Goal: Information Seeking & Learning: Learn about a topic

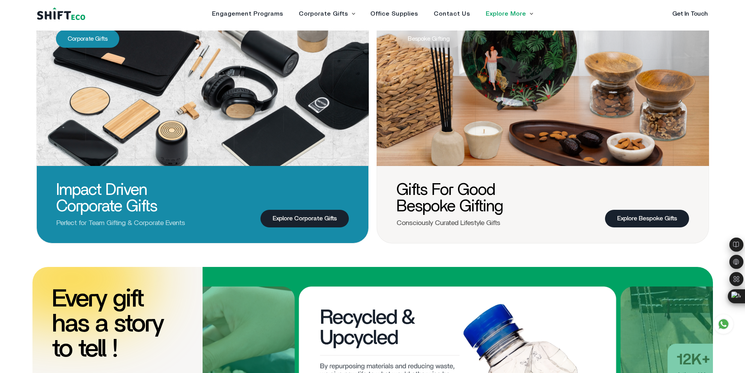
scroll to position [430, 0]
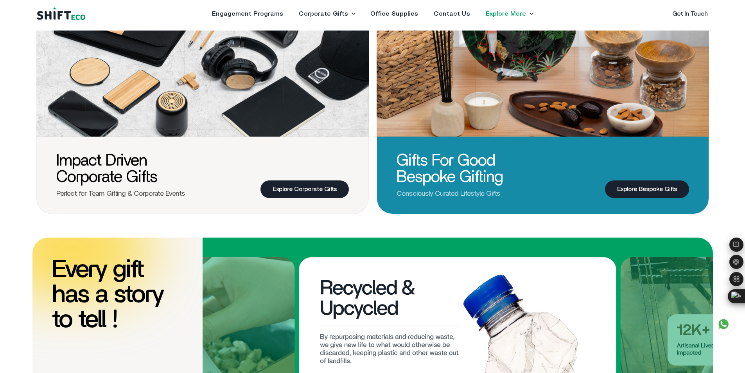
click at [627, 187] on link "Explore Bespoke Gifts" at bounding box center [647, 189] width 84 height 18
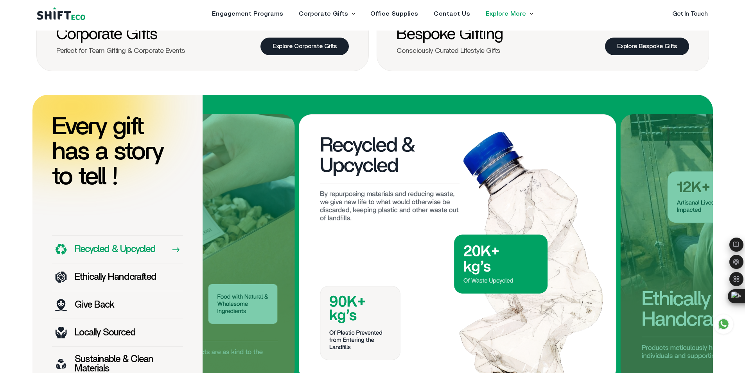
scroll to position [586, 0]
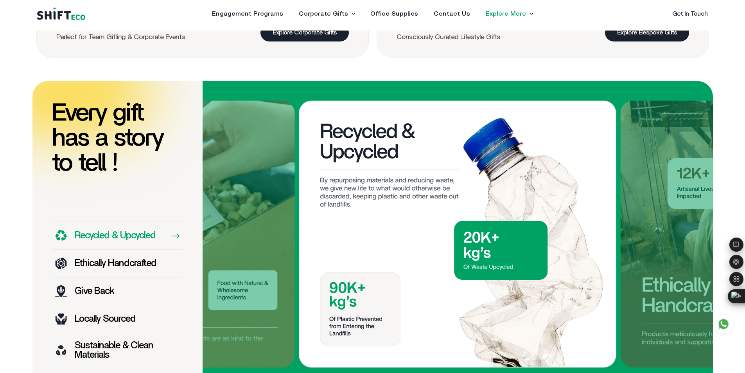
drag, startPoint x: 244, startPoint y: 203, endPoint x: 0, endPoint y: 173, distance: 246.1
click at [0, 176] on section "Every gift has a story to tell ! Recycled & Upcycled Ethically Handcrafted Give…" at bounding box center [372, 234] width 745 height 306
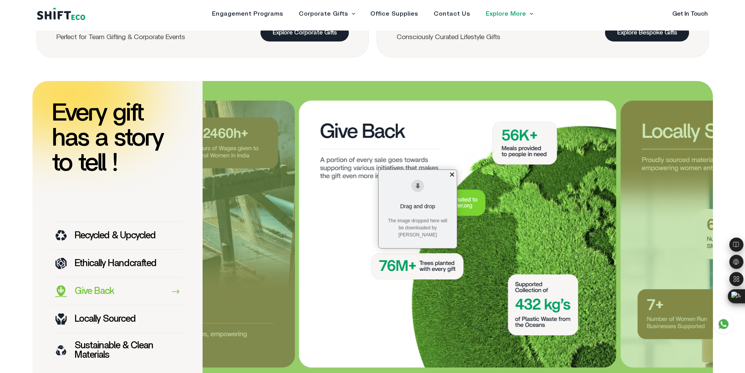
click at [419, 104] on img at bounding box center [457, 233] width 317 height 267
drag, startPoint x: 437, startPoint y: 212, endPoint x: 388, endPoint y: 214, distance: 48.9
click at [388, 214] on div "Drag and drop The image dropped here will be downloaded by [PERSON_NAME]" at bounding box center [417, 209] width 78 height 78
click at [409, 192] on div "Drag and drop The image dropped here will be downloaded by [PERSON_NAME]" at bounding box center [417, 209] width 78 height 78
drag, startPoint x: 417, startPoint y: 188, endPoint x: 426, endPoint y: 233, distance: 45.1
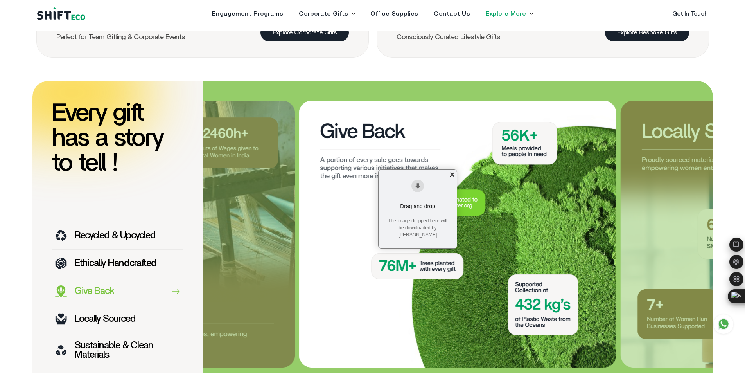
click at [426, 233] on div "Drag and drop The image dropped here will be downloaded by [PERSON_NAME]" at bounding box center [417, 209] width 78 height 78
drag, startPoint x: 429, startPoint y: 169, endPoint x: 431, endPoint y: 313, distance: 143.9
click at [438, 338] on img at bounding box center [457, 233] width 317 height 267
drag, startPoint x: 439, startPoint y: 205, endPoint x: 493, endPoint y: 169, distance: 64.3
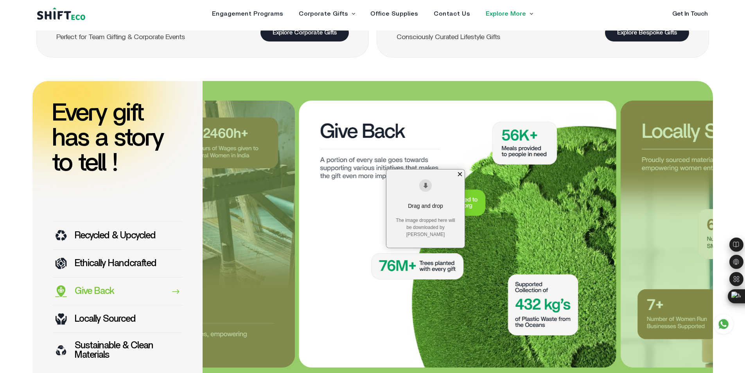
click at [316, 139] on img at bounding box center [457, 233] width 317 height 267
drag, startPoint x: 441, startPoint y: 203, endPoint x: 318, endPoint y: 113, distance: 152.2
click at [318, 113] on img at bounding box center [457, 233] width 317 height 267
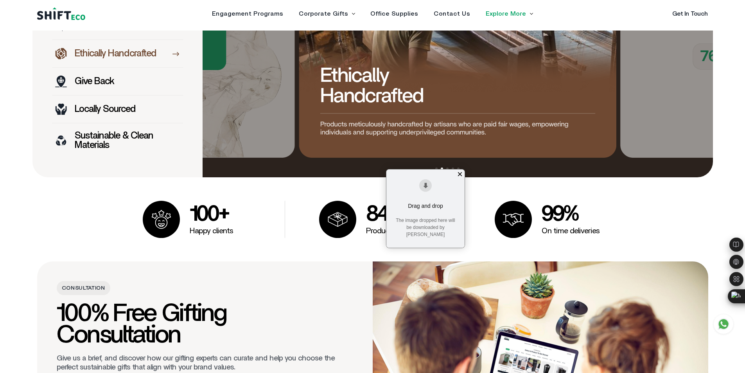
scroll to position [782, 0]
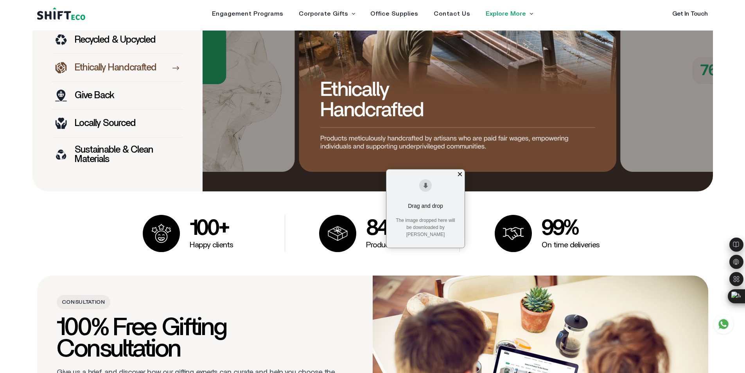
drag, startPoint x: 427, startPoint y: 203, endPoint x: 436, endPoint y: 217, distance: 15.6
click at [436, 217] on div "Drag and drop The image dropped here will be downloaded by [PERSON_NAME]" at bounding box center [425, 208] width 78 height 78
drag, startPoint x: 428, startPoint y: 192, endPoint x: 453, endPoint y: 196, distance: 25.3
click at [446, 203] on div "Drag and drop The image dropped here will be downloaded by [PERSON_NAME]" at bounding box center [425, 208] width 78 height 78
click at [459, 174] on div "×" at bounding box center [459, 173] width 9 height 9
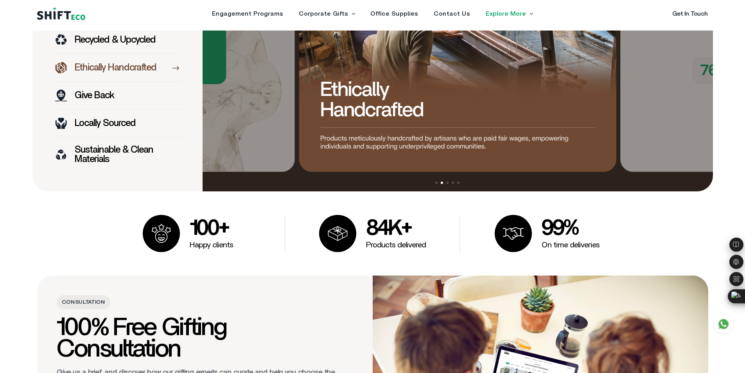
scroll to position [665, 0]
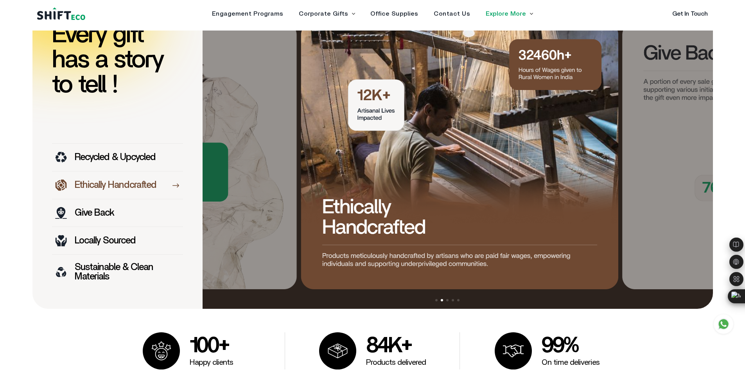
drag, startPoint x: 537, startPoint y: 165, endPoint x: 530, endPoint y: 305, distance: 140.5
click at [532, 305] on div "prev next" at bounding box center [458, 156] width 510 height 306
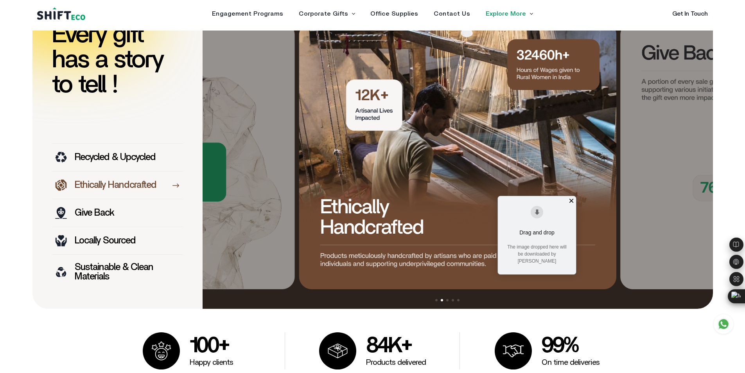
drag, startPoint x: 562, startPoint y: 199, endPoint x: 561, endPoint y: 257, distance: 58.7
click at [561, 253] on div "Drag and drop The image dropped here will be downloaded by [PERSON_NAME]" at bounding box center [537, 235] width 78 height 78
click at [566, 203] on div "×" at bounding box center [570, 200] width 9 height 9
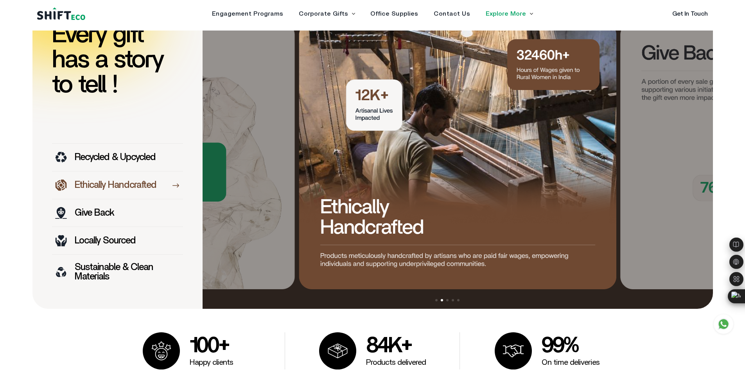
drag, startPoint x: 566, startPoint y: 203, endPoint x: 583, endPoint y: 232, distance: 33.1
click at [570, 218] on img at bounding box center [457, 155] width 317 height 267
drag, startPoint x: 480, startPoint y: 138, endPoint x: 473, endPoint y: 265, distance: 127.6
click at [475, 260] on img at bounding box center [457, 155] width 317 height 267
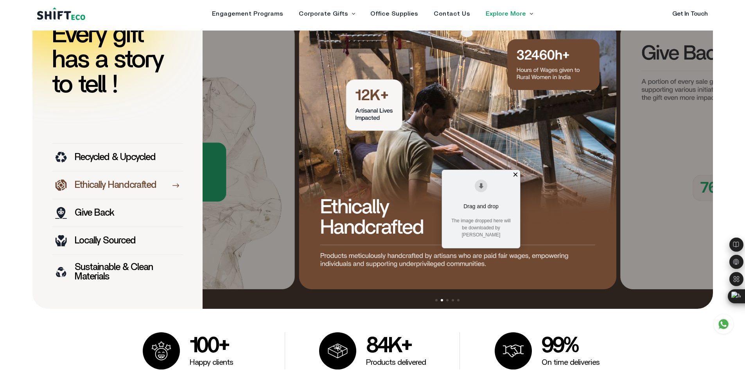
click at [482, 186] on div "Drag and drop The image dropped here will be downloaded by [PERSON_NAME]" at bounding box center [481, 209] width 78 height 78
click at [403, 109] on img at bounding box center [457, 155] width 317 height 267
drag, startPoint x: 311, startPoint y: 70, endPoint x: 333, endPoint y: 154, distance: 87.0
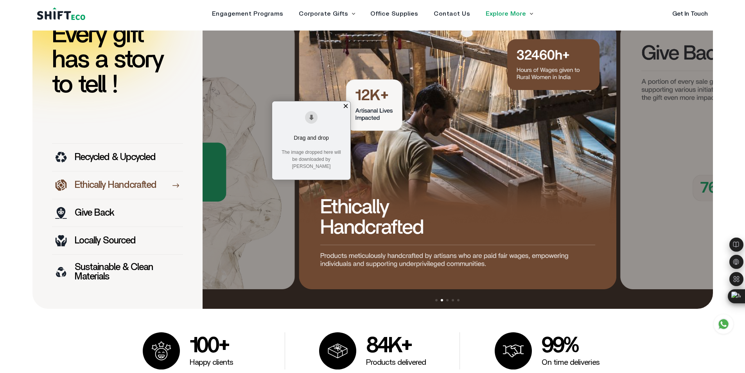
click at [422, 131] on img at bounding box center [457, 155] width 317 height 267
drag, startPoint x: 422, startPoint y: 131, endPoint x: 349, endPoint y: 129, distance: 73.1
click at [349, 129] on div "Drag and drop The image dropped here will be downloaded by [PERSON_NAME]" at bounding box center [311, 140] width 78 height 78
click at [344, 109] on div "×" at bounding box center [345, 105] width 9 height 9
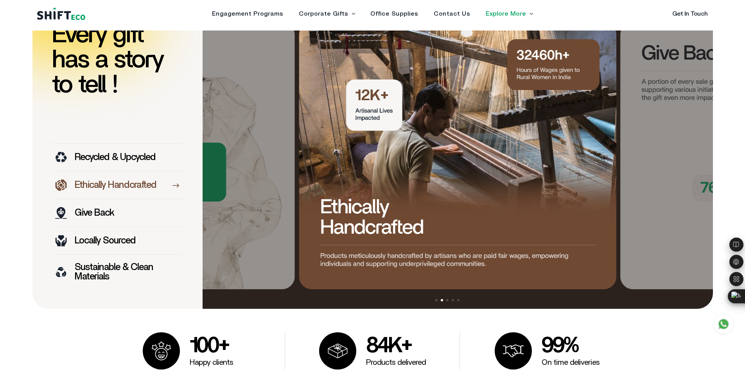
drag, startPoint x: 483, startPoint y: 156, endPoint x: 152, endPoint y: 166, distance: 331.3
click at [374, 161] on img at bounding box center [457, 155] width 317 height 267
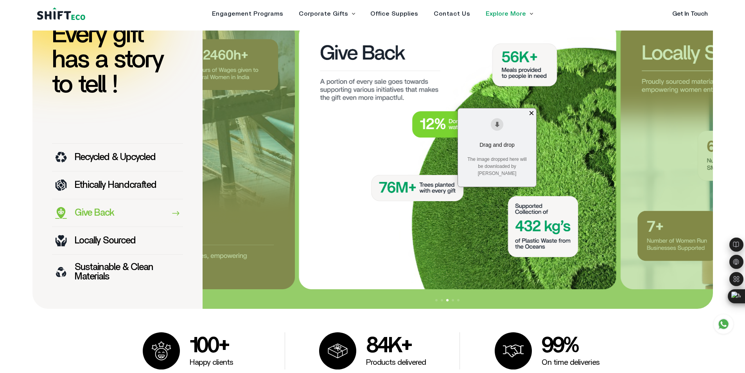
click at [142, 222] on div "Give Back" at bounding box center [117, 213] width 131 height 28
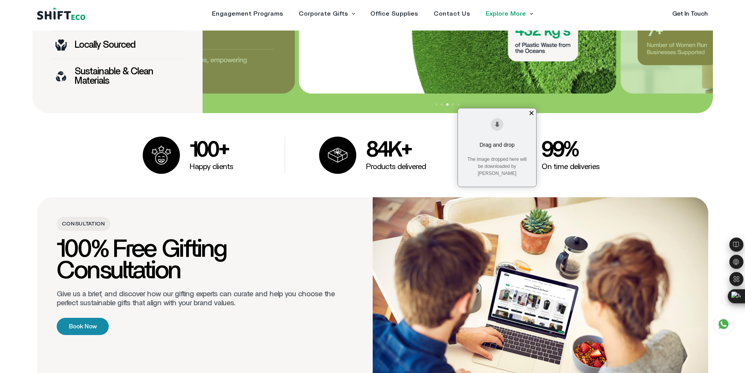
scroll to position [1095, 0]
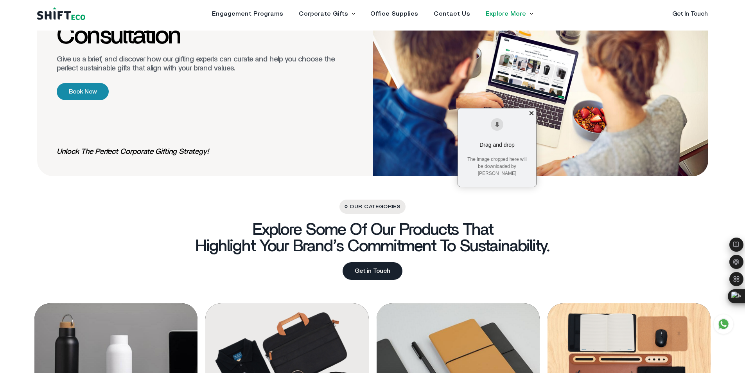
click at [526, 113] on div "Drag and drop The image dropped here will be downloaded by [PERSON_NAME]" at bounding box center [497, 147] width 78 height 78
click at [531, 115] on div "×" at bounding box center [531, 112] width 9 height 9
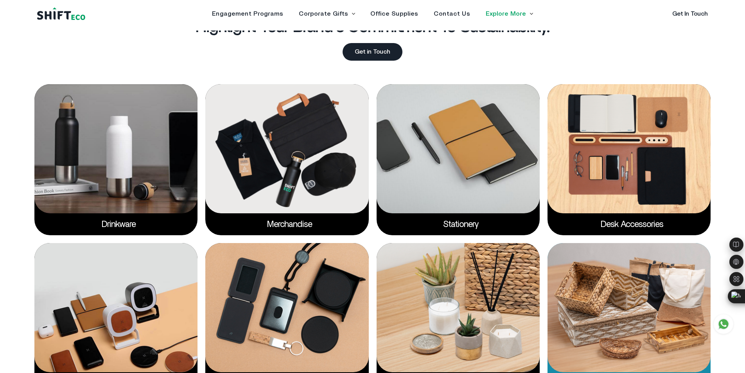
scroll to position [1407, 0]
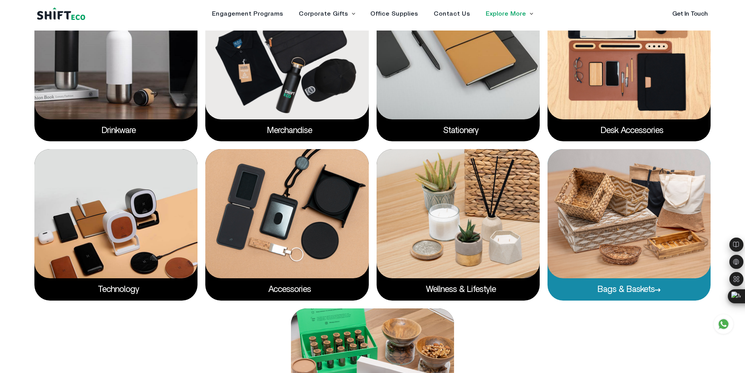
click at [597, 275] on img at bounding box center [628, 213] width 163 height 129
click at [613, 287] on link "Bags & Baskets" at bounding box center [628, 289] width 63 height 9
